Goal: Task Accomplishment & Management: Use online tool/utility

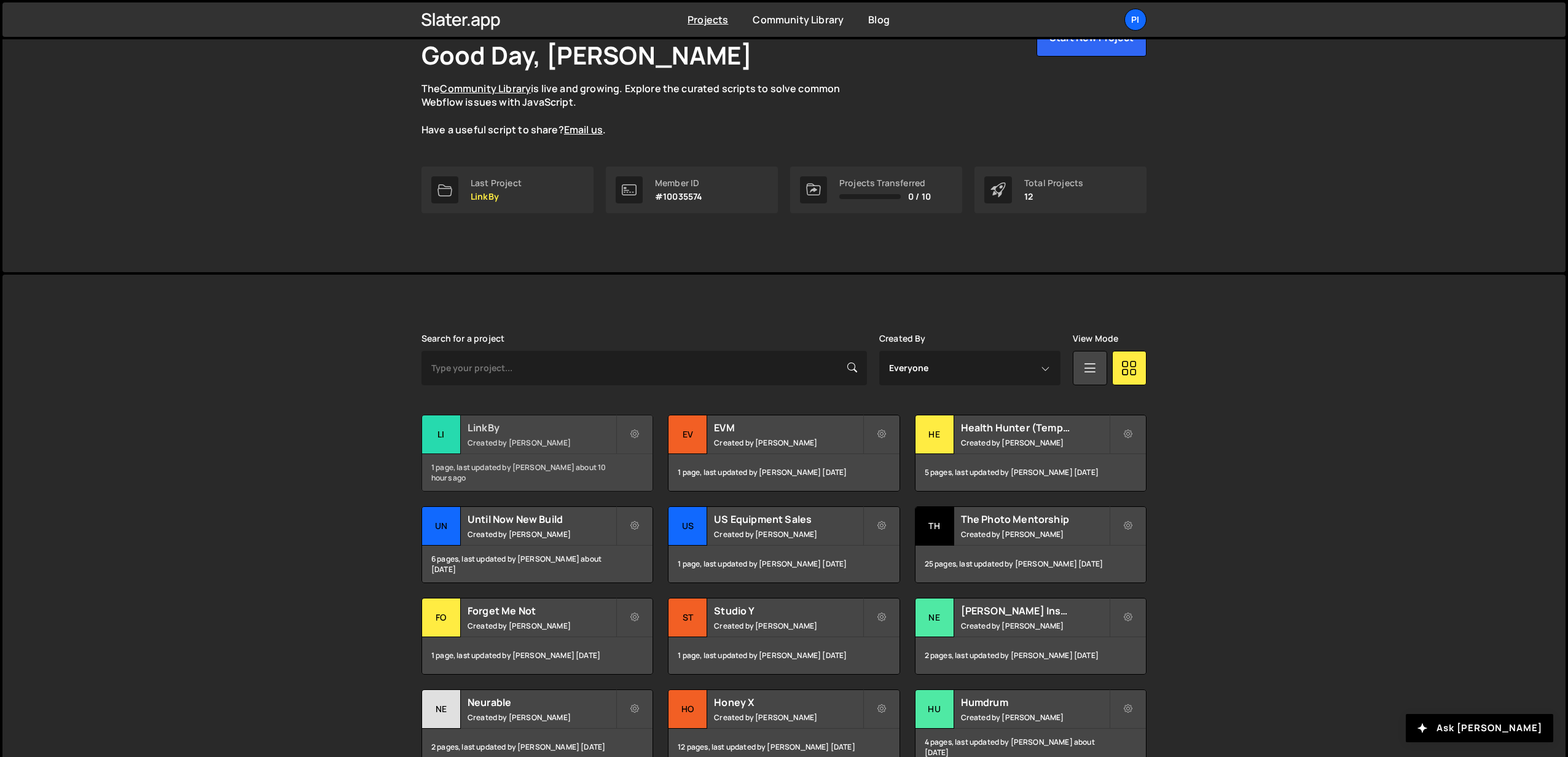
scroll to position [98, 0]
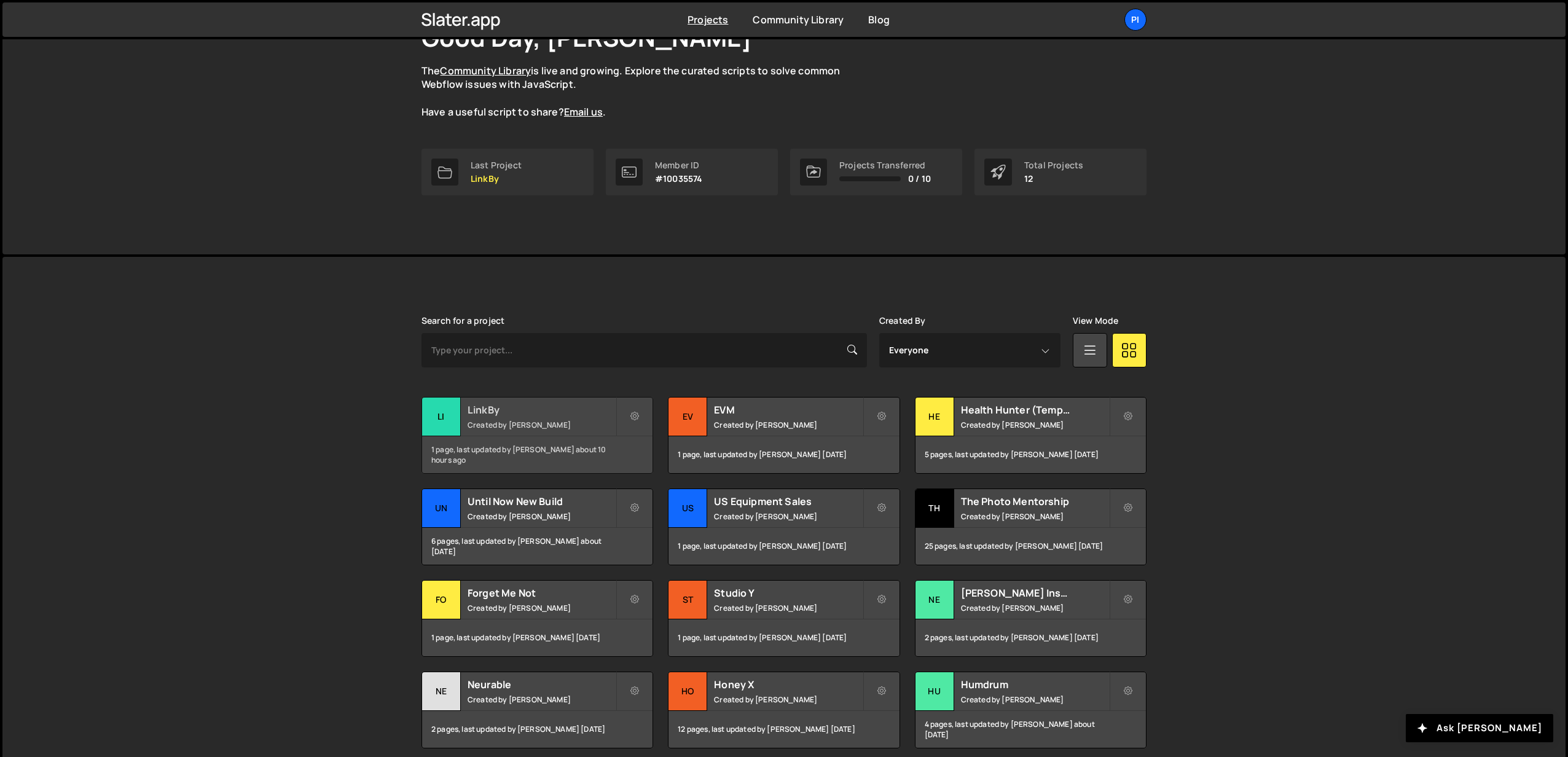
click at [517, 420] on small "Created by [PERSON_NAME]" at bounding box center [541, 425] width 148 height 10
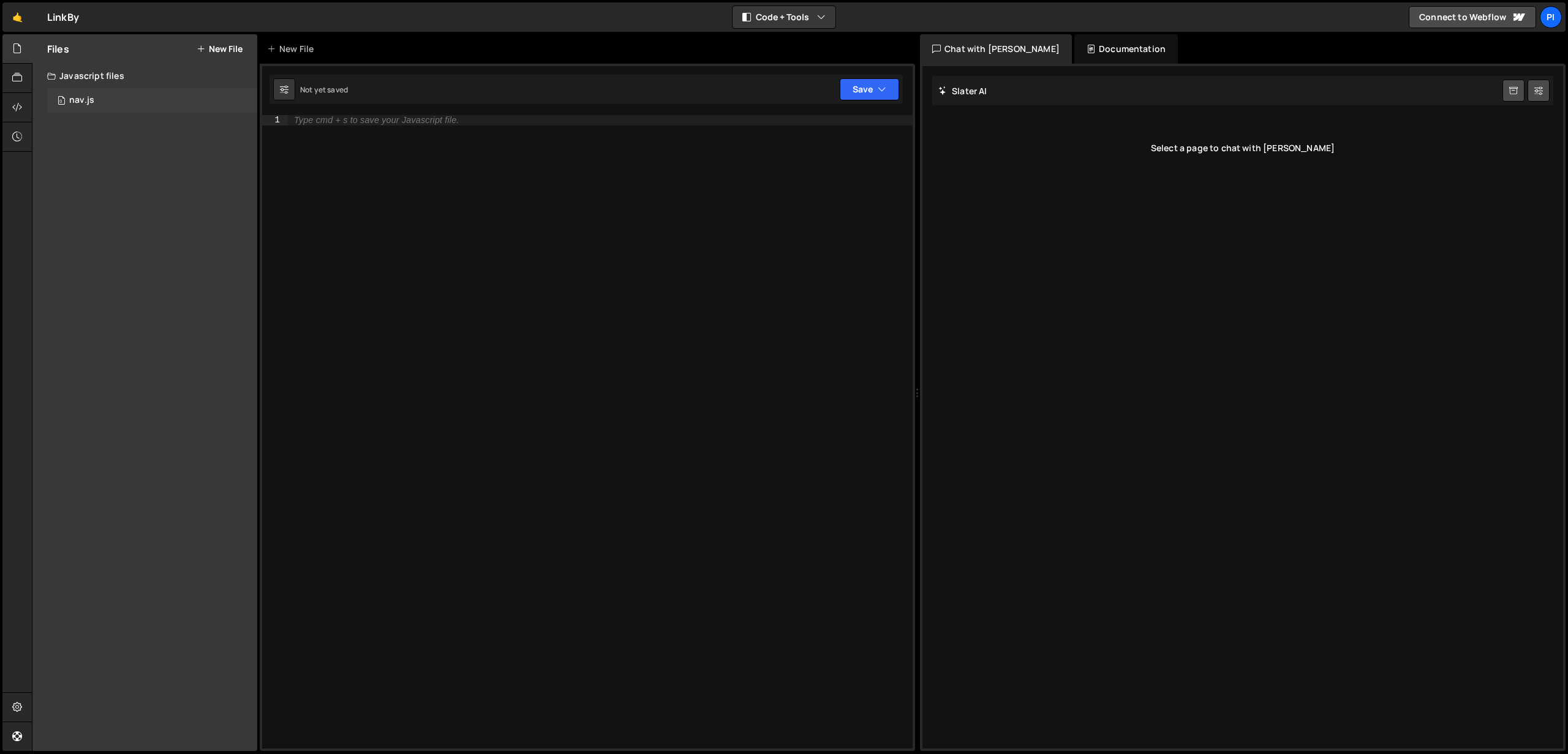
click at [94, 94] on div "0 nav.js 0" at bounding box center [152, 100] width 210 height 25
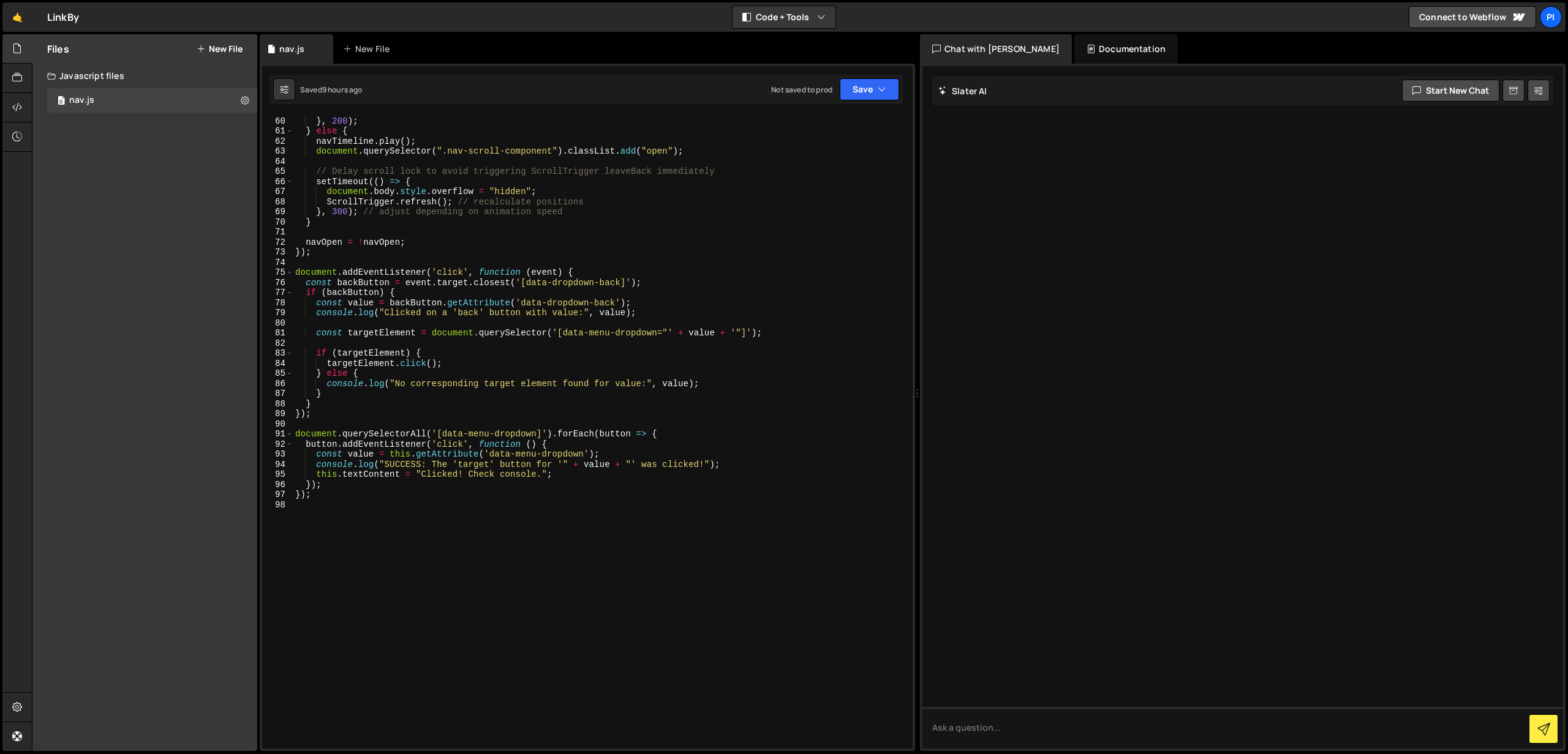
scroll to position [588, 0]
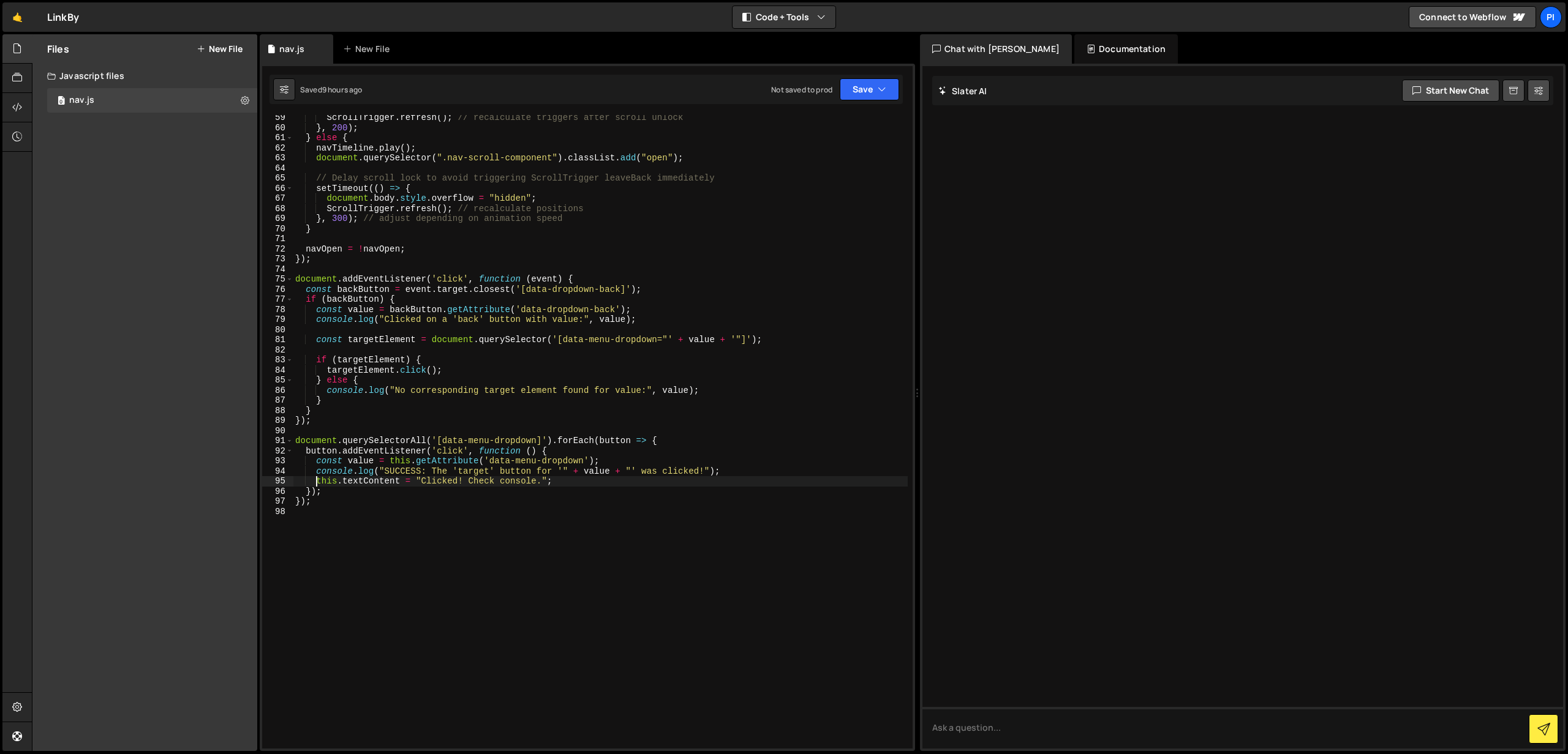
click at [317, 484] on div "ScrollTrigger . refresh ( ) ; // recalculate triggers after scroll unlock } , 2…" at bounding box center [600, 439] width 615 height 654
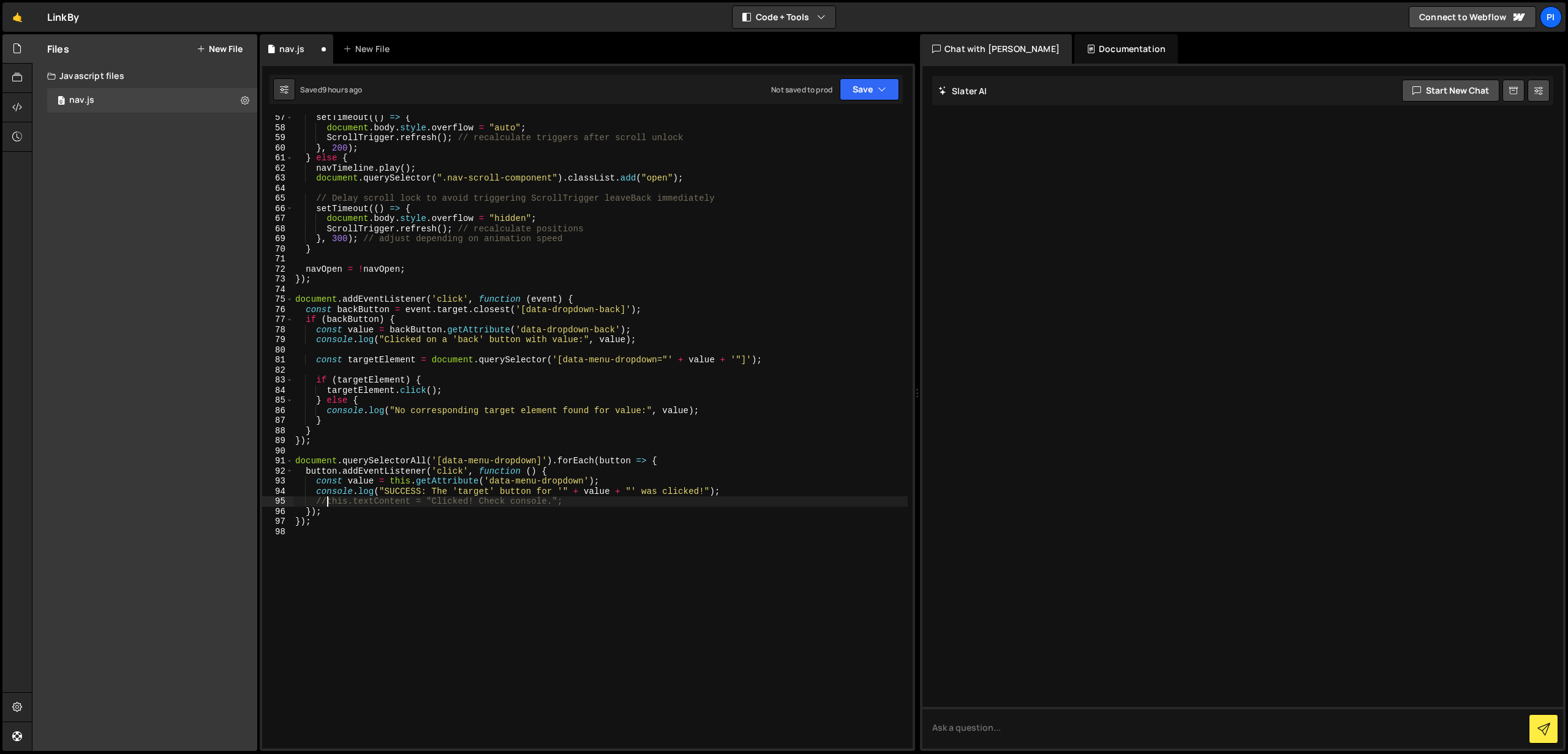
scroll to position [567, 0]
click at [871, 88] on button "Save" at bounding box center [869, 90] width 59 height 22
click at [821, 136] on div "9 hours ago" at bounding box center [806, 132] width 41 height 10
click at [317, 339] on div "setTimeout (( ) => { document . body . style . overflow = "auto" ; ScrollTrigge…" at bounding box center [600, 439] width 615 height 654
type textarea "//console.log("Clicked on a 'back' button with value:", value);"
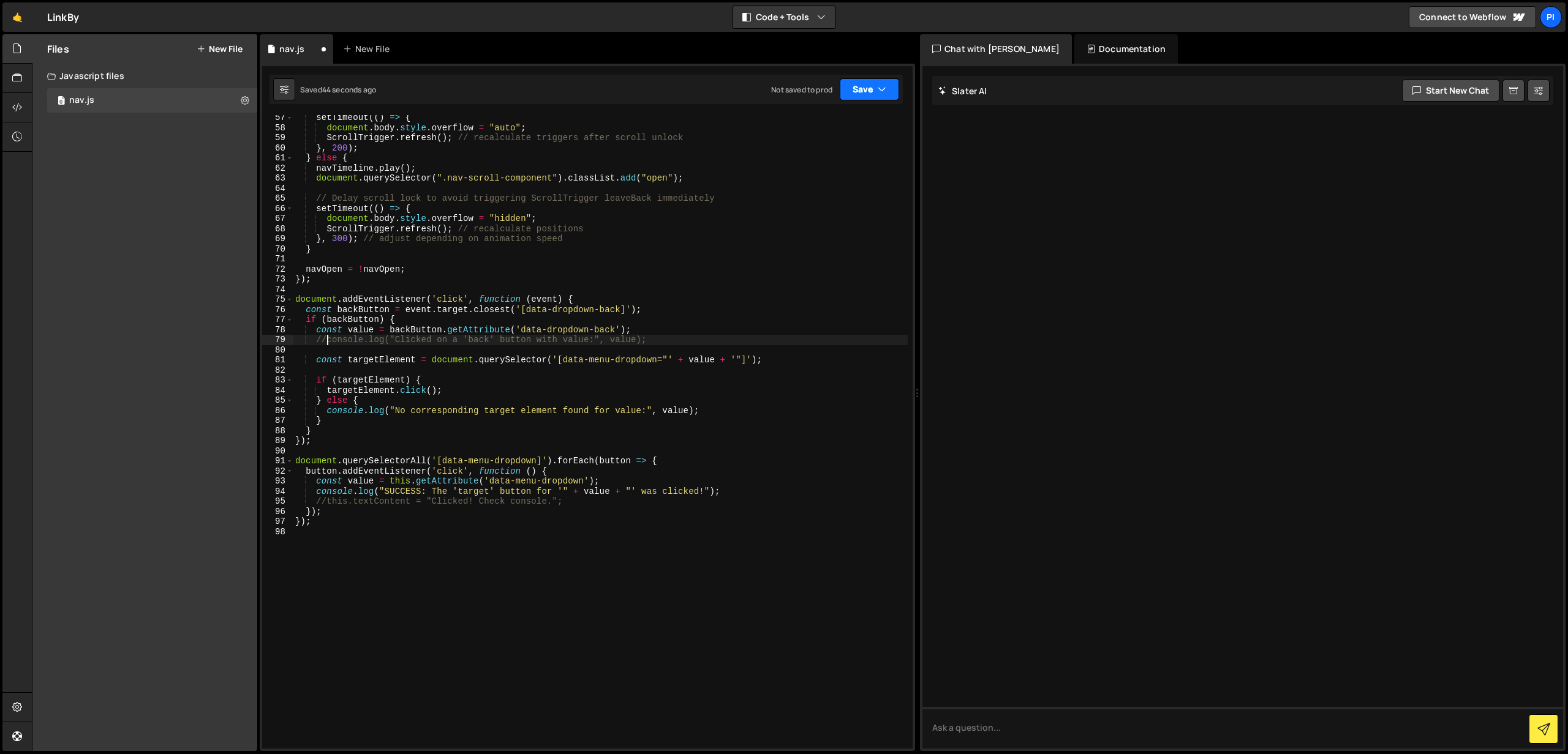
click at [881, 93] on icon "button" at bounding box center [882, 90] width 8 height 12
click at [837, 115] on div "Save to Staging S" at bounding box center [828, 120] width 127 height 12
